Goal: Communication & Community: Answer question/provide support

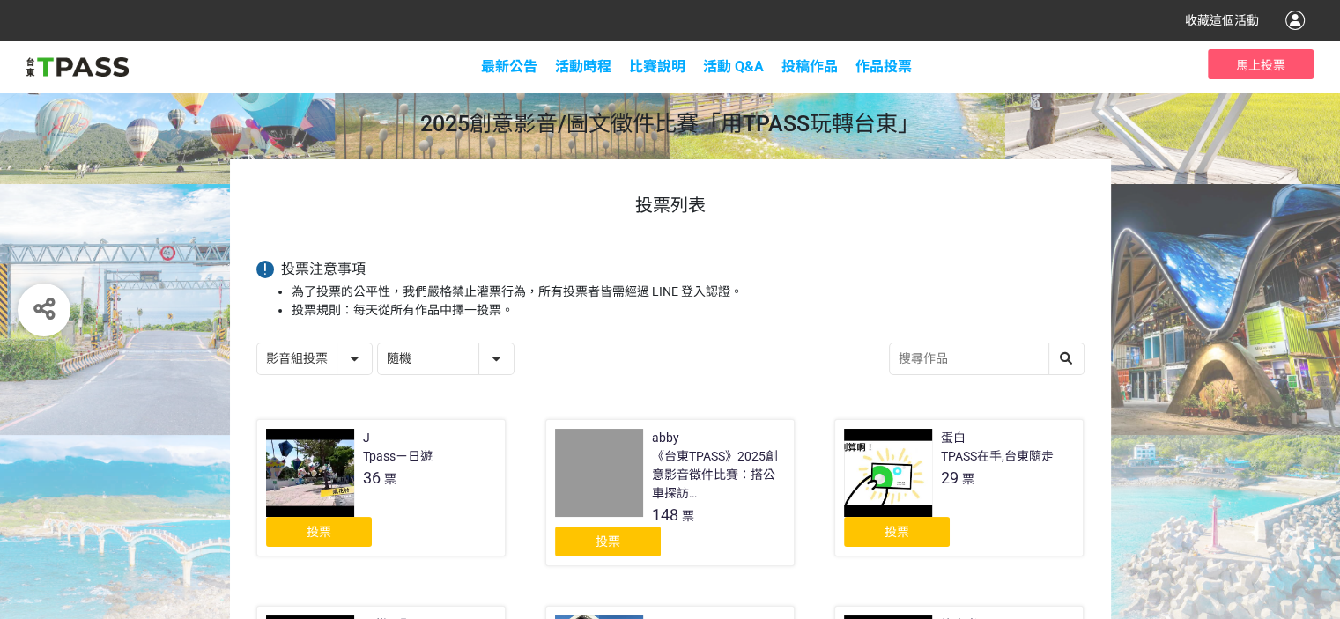
click at [445, 367] on select "隨機 作品 - 由新到舊 作品 - 由舊到新 票數 - 由多到少 票數 - 由少到多" at bounding box center [446, 359] width 136 height 31
select select "vote"
click at [378, 344] on select "隨機 作品 - 由新到舊 作品 - 由舊到新 票數 - 由多到少 票數 - 由少到多" at bounding box center [446, 359] width 136 height 31
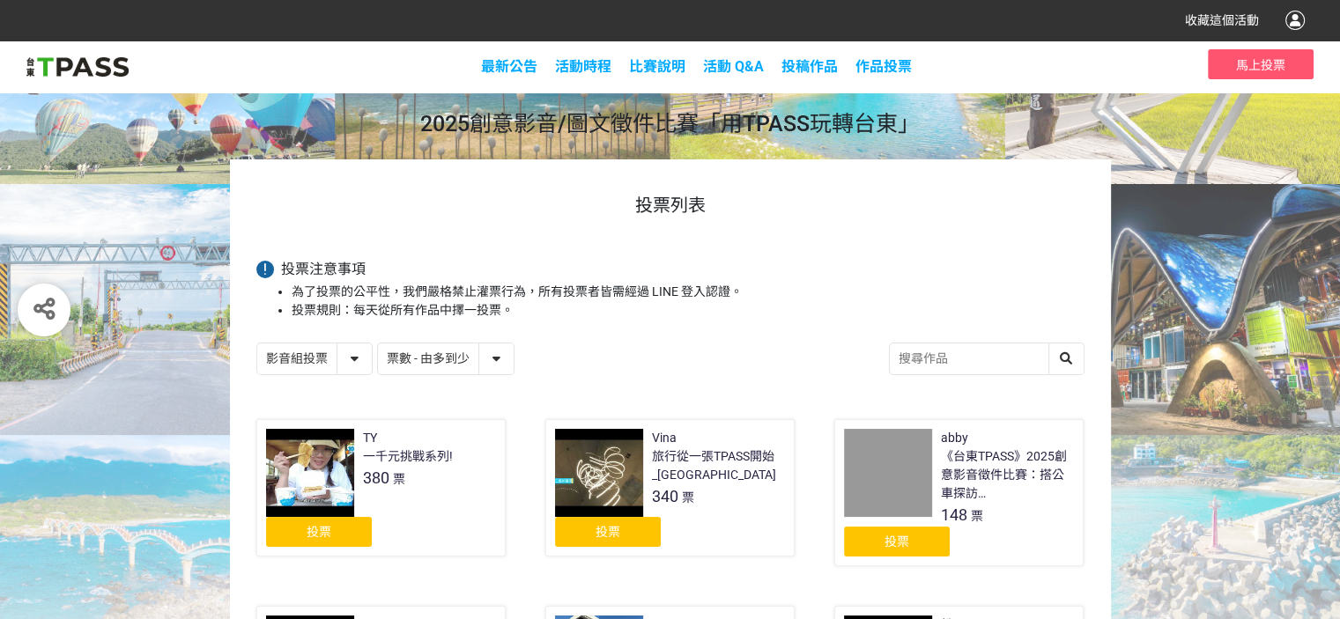
click at [330, 525] on div "投票" at bounding box center [319, 532] width 106 height 30
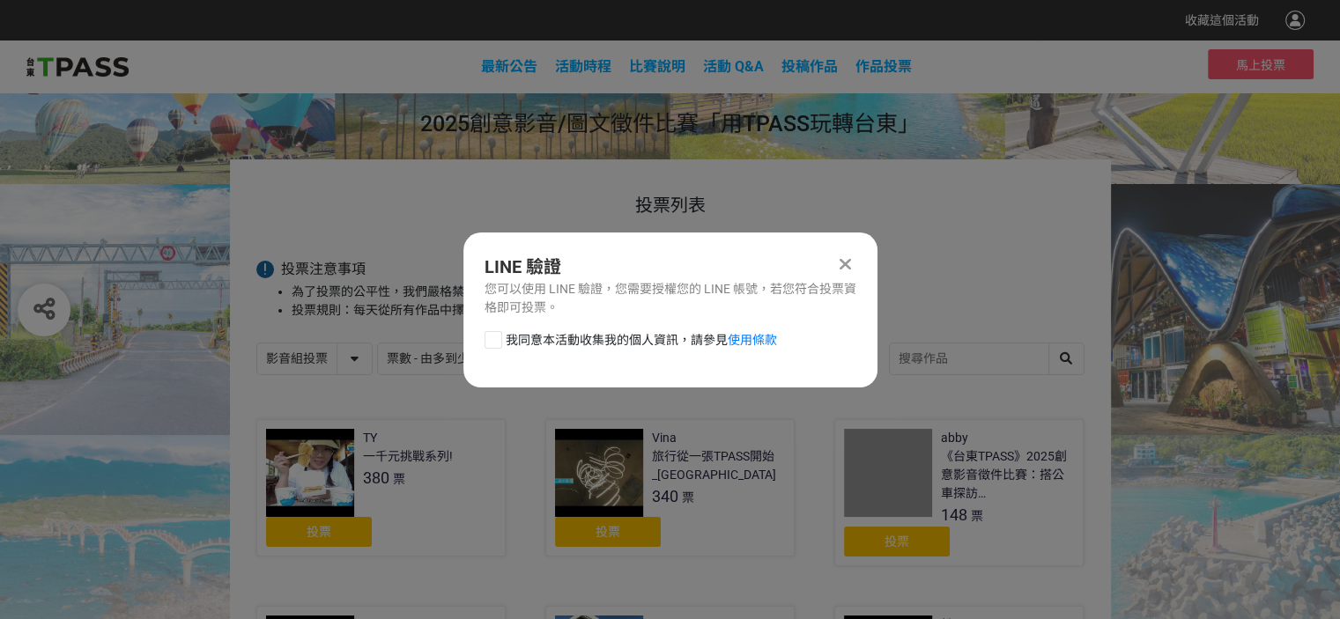
click at [638, 345] on span "我同意本活動收集我的個人資訊，請參見 使用條款" at bounding box center [641, 340] width 271 height 19
click at [497, 345] on input "我同意本活動收集我的個人資訊，請參見 使用條款" at bounding box center [490, 339] width 11 height 11
checkbox input "false"
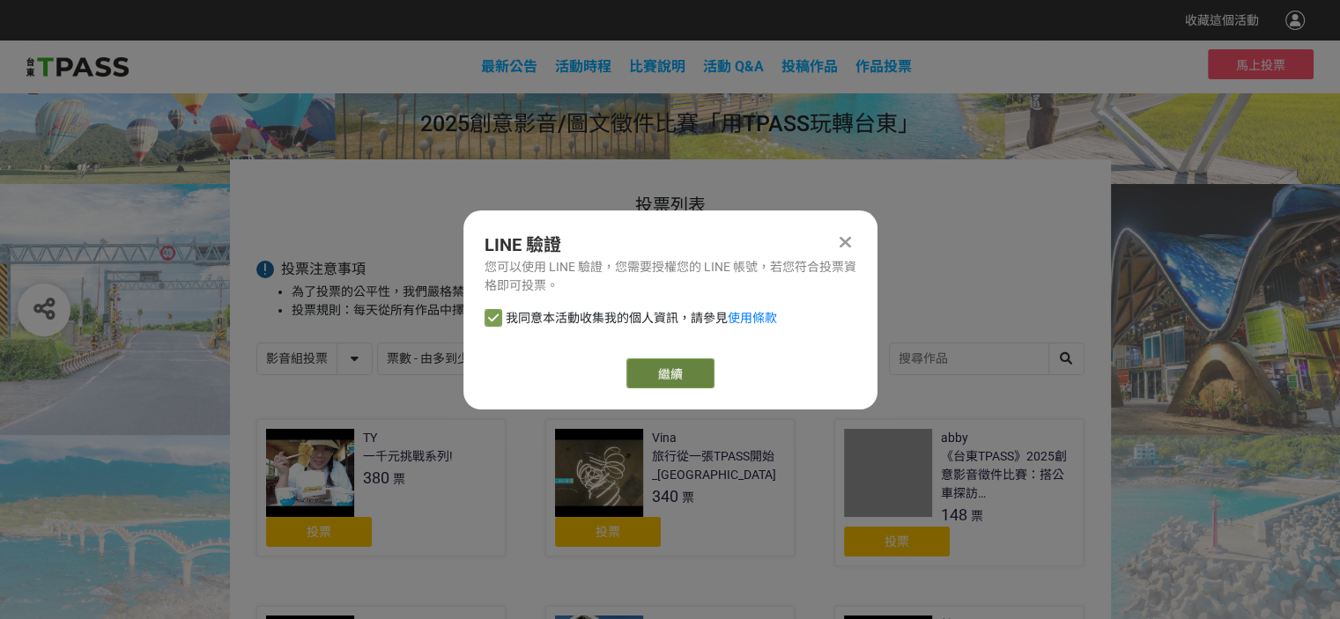
click at [678, 381] on link "繼續" at bounding box center [670, 374] width 88 height 30
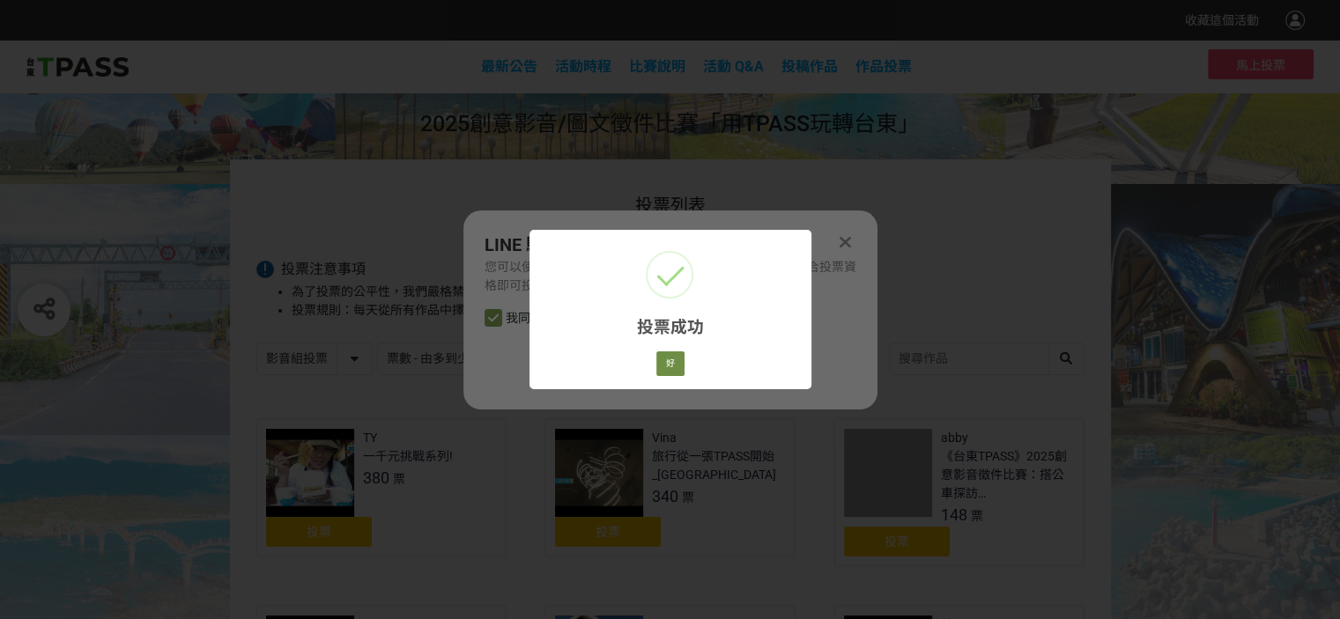
drag, startPoint x: 655, startPoint y: 360, endPoint x: 666, endPoint y: 363, distance: 11.8
click at [659, 361] on div "好 Cancel" at bounding box center [669, 364] width 33 height 30
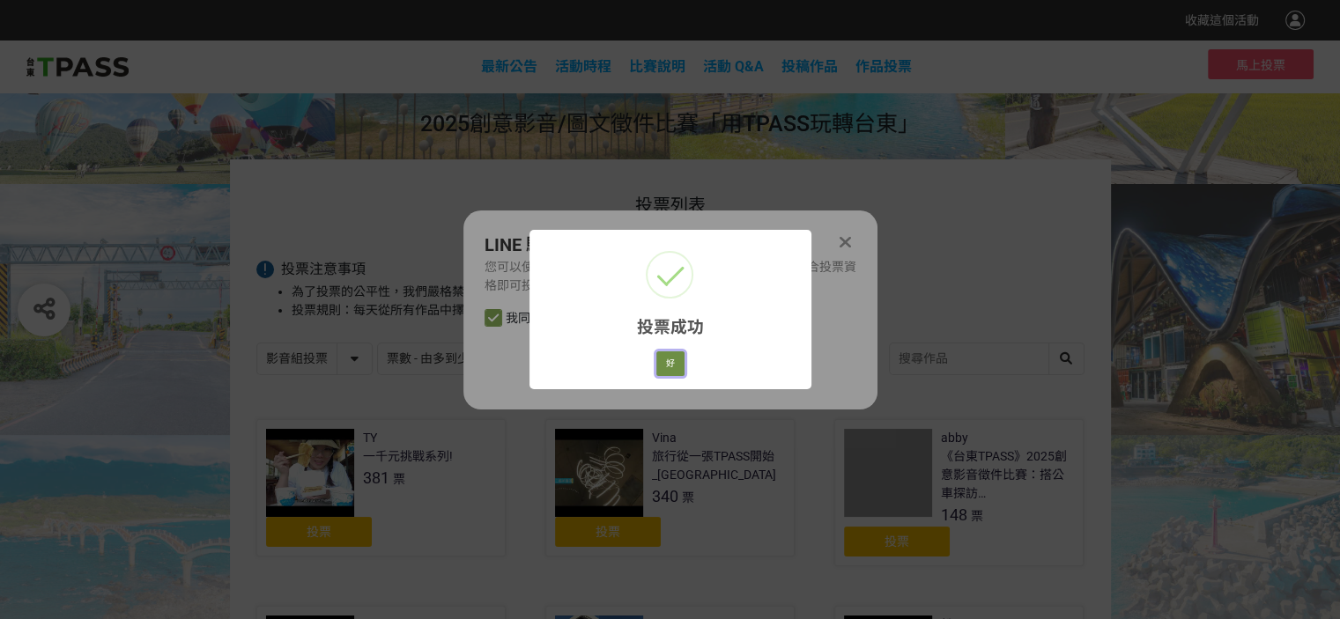
click at [670, 365] on button "好" at bounding box center [670, 364] width 28 height 25
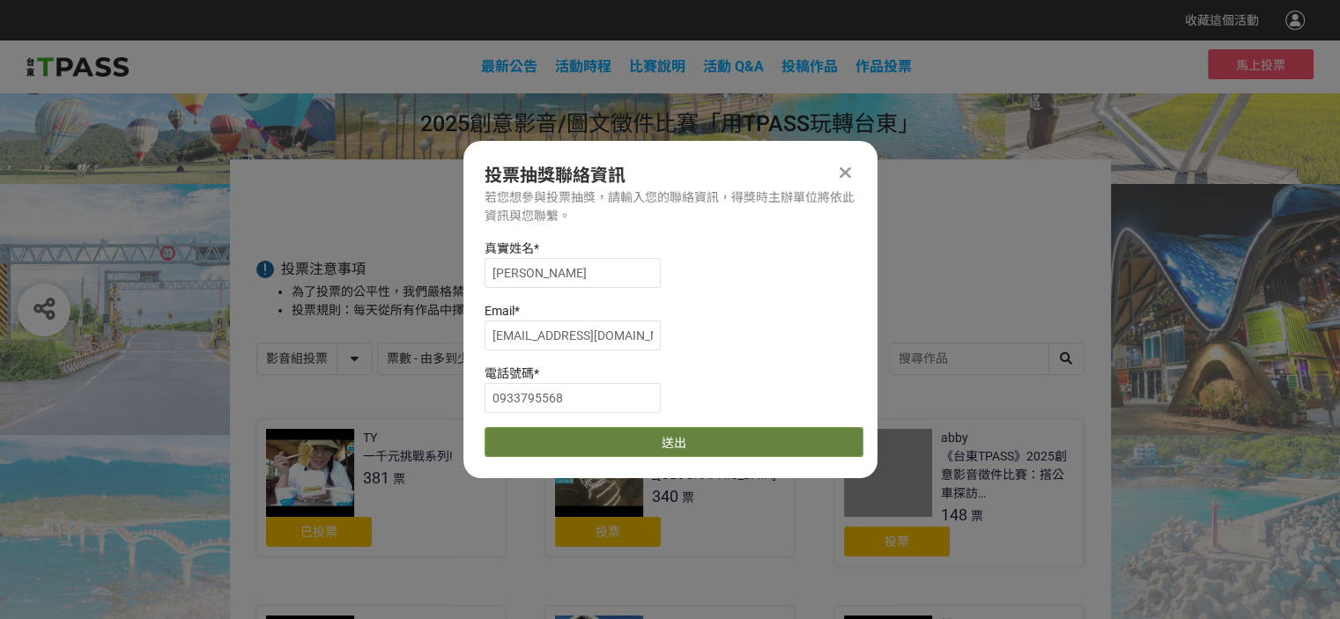
click at [691, 443] on button "送出" at bounding box center [674, 442] width 379 height 30
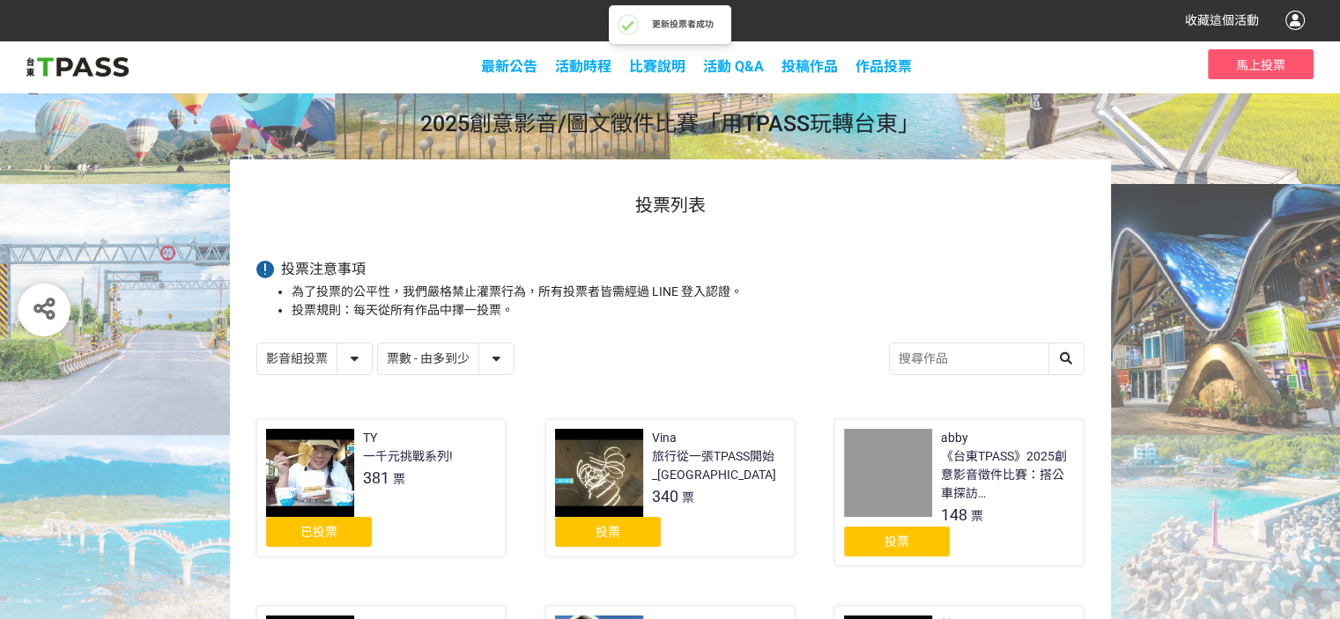
click at [352, 356] on select "影音組投票 圖文組投票" at bounding box center [314, 359] width 115 height 31
select select "13139"
click at [257, 344] on select "影音組投票 圖文組投票" at bounding box center [314, 359] width 115 height 31
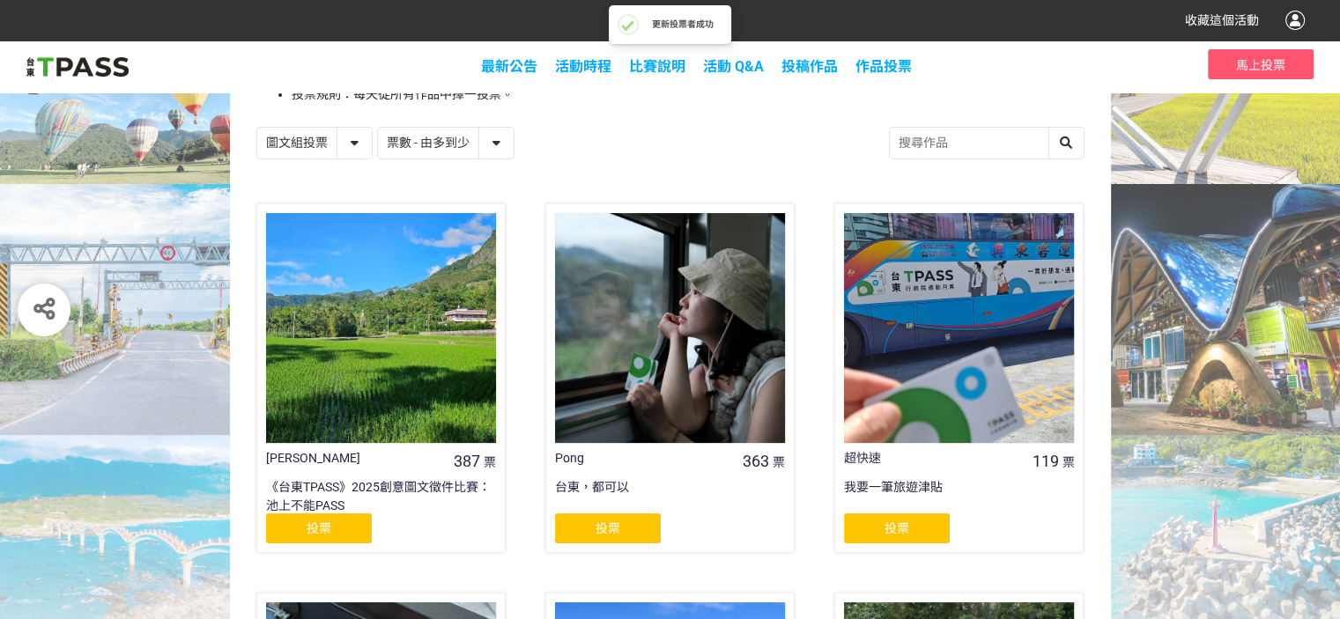
scroll to position [264, 0]
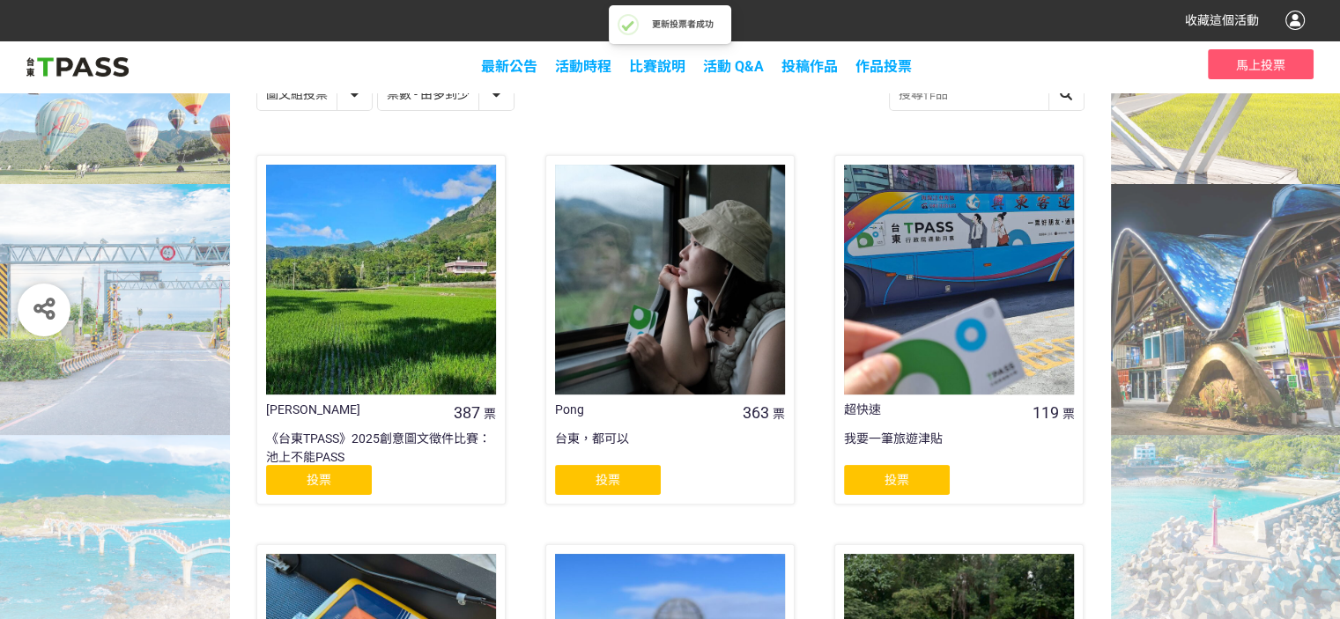
click at [352, 458] on div "《台東TPASS》2025創意圖文徵件比賽：池上不能PASS" at bounding box center [381, 447] width 230 height 35
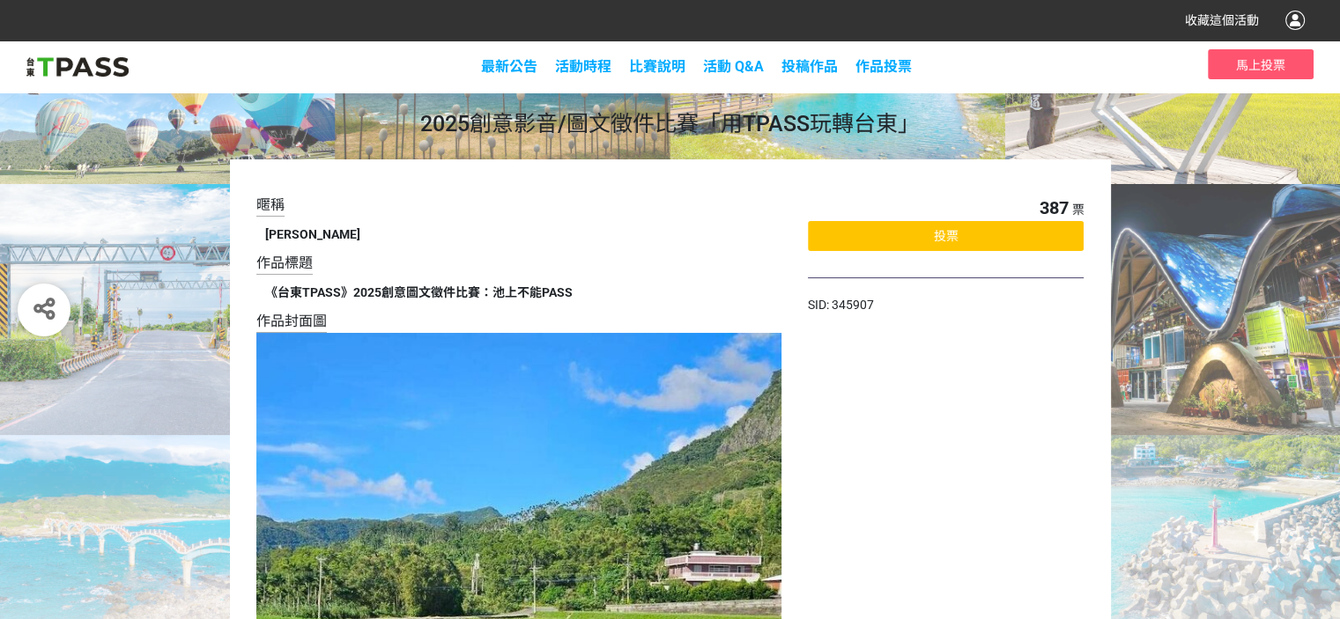
select select "13139"
select select "vote"
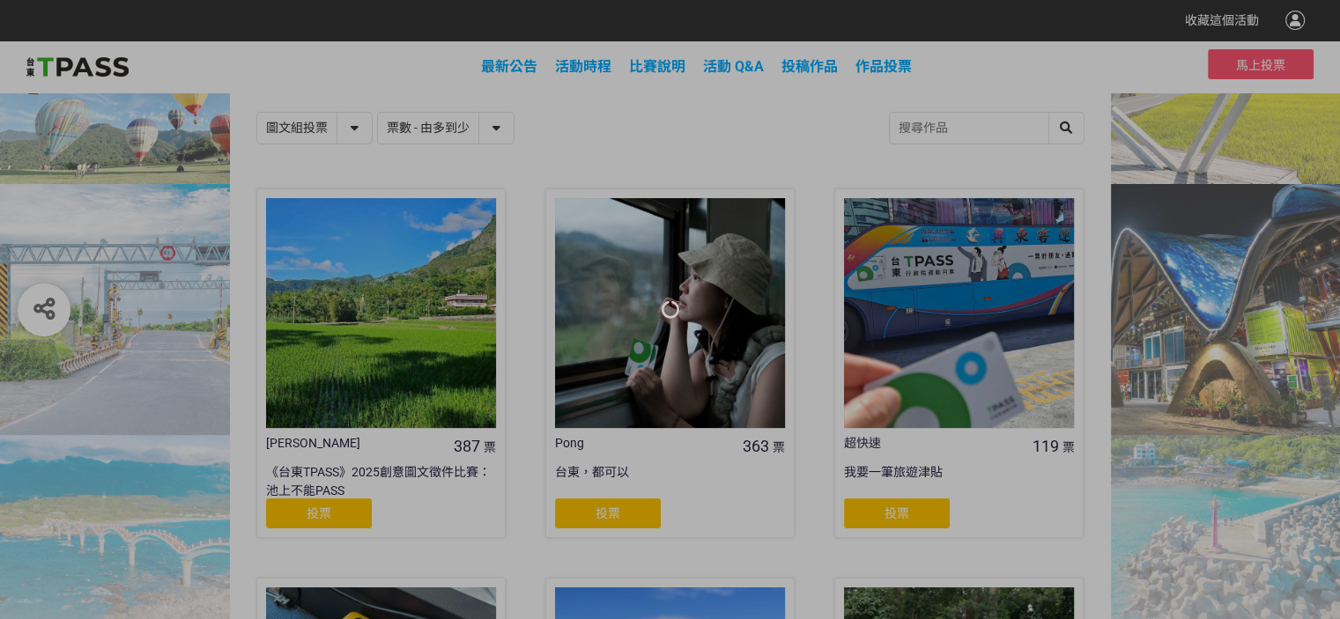
scroll to position [264, 0]
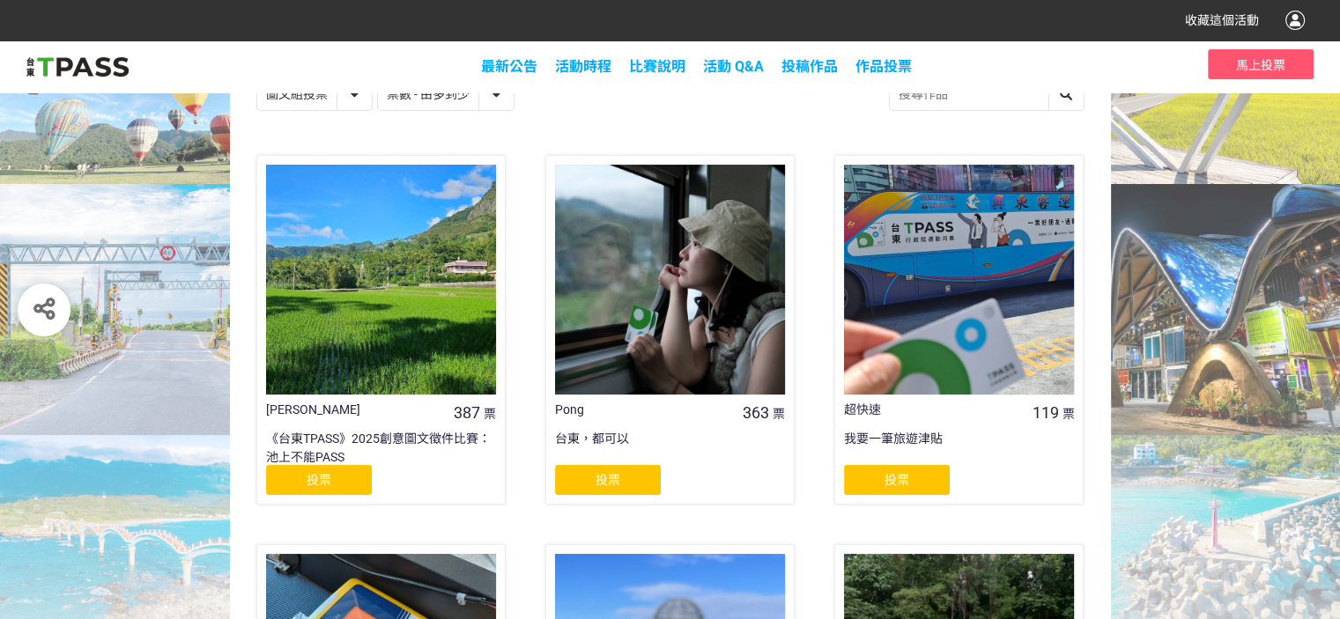
click at [335, 476] on div "投票" at bounding box center [319, 480] width 106 height 30
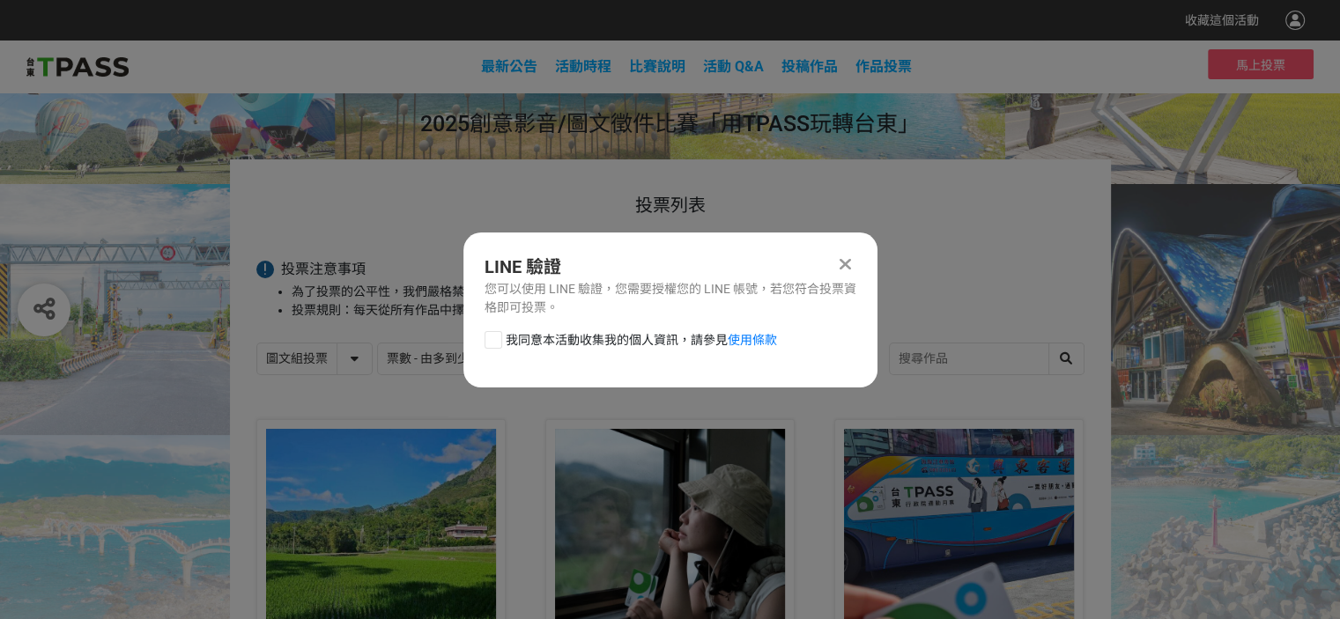
click at [604, 334] on span "我同意本活動收集我的個人資訊，請參見 使用條款" at bounding box center [641, 340] width 271 height 19
click at [497, 334] on input "我同意本活動收集我的個人資訊，請參見 使用條款" at bounding box center [490, 339] width 11 height 11
checkbox input "false"
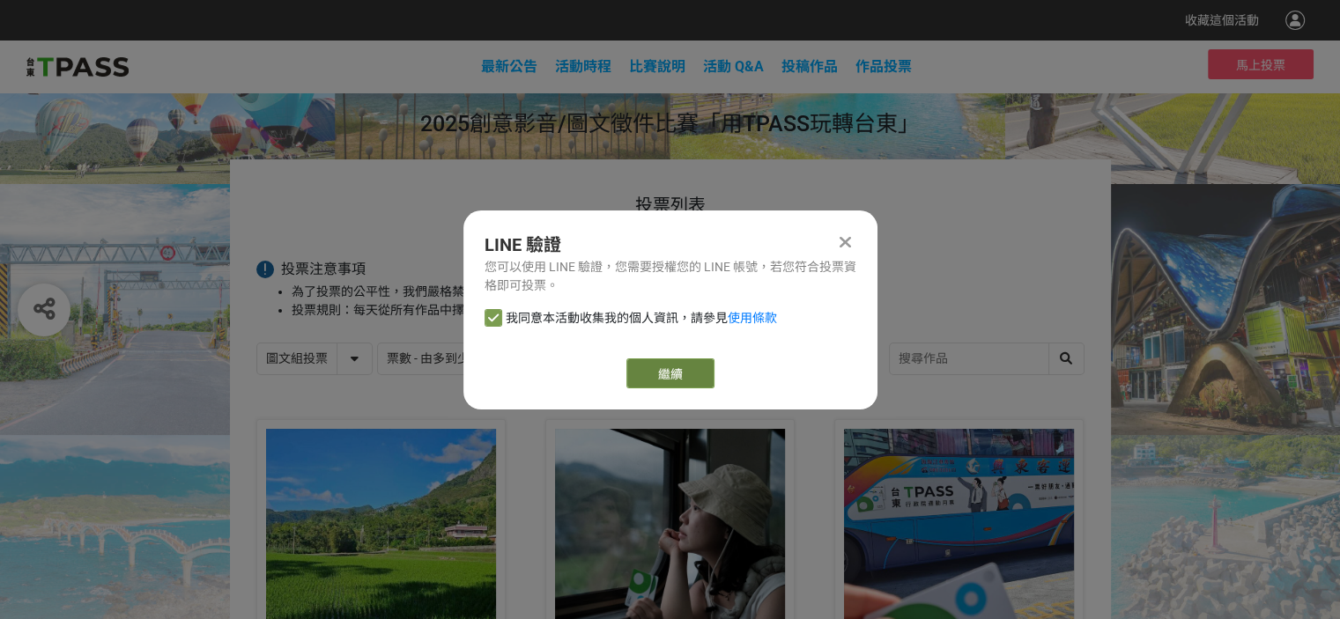
click at [634, 367] on link "繼續" at bounding box center [670, 374] width 88 height 30
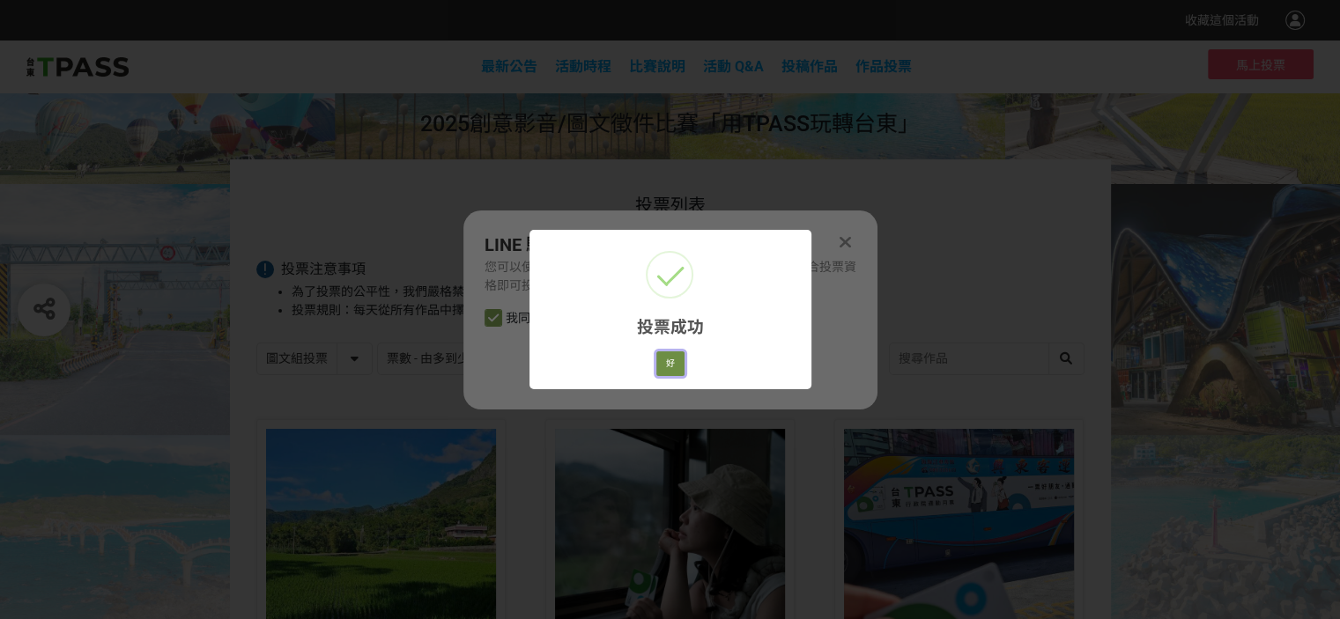
click at [672, 359] on button "好" at bounding box center [670, 364] width 28 height 25
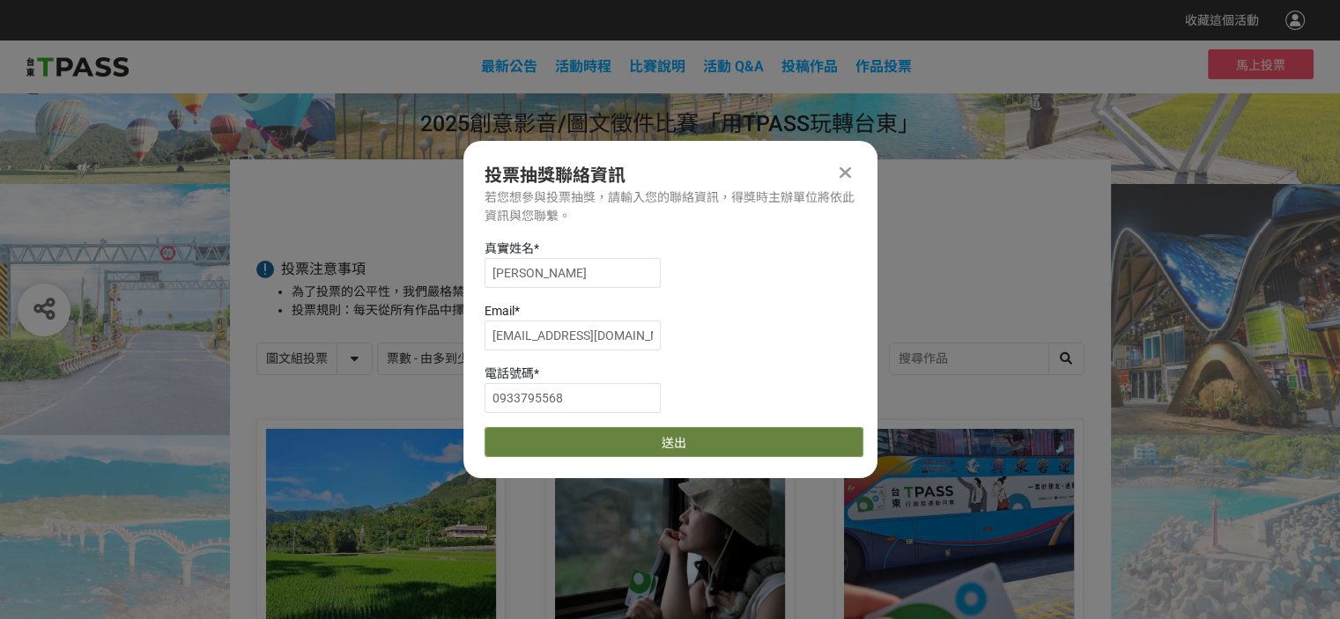
click at [673, 433] on button "送出" at bounding box center [674, 442] width 379 height 30
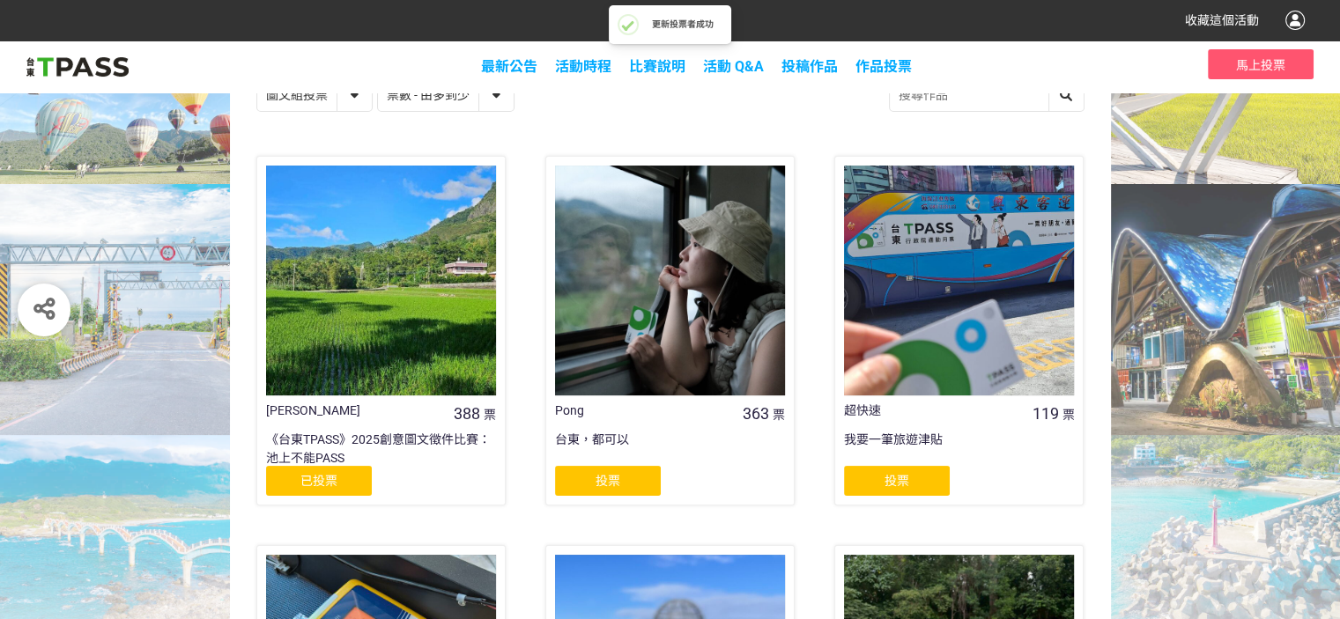
scroll to position [264, 0]
